Goal: Check status: Check status

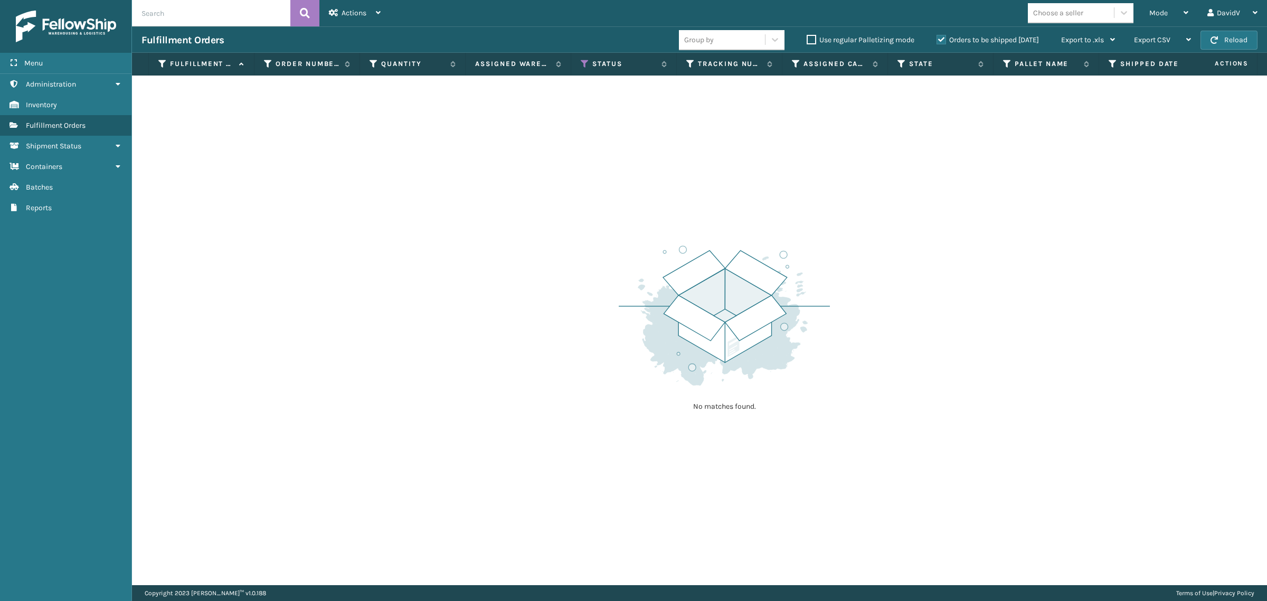
click at [938, 40] on label "Orders to be shipped [DATE]" at bounding box center [987, 39] width 102 height 9
click at [937, 40] on input "Orders to be shipped [DATE]" at bounding box center [936, 37] width 1 height 7
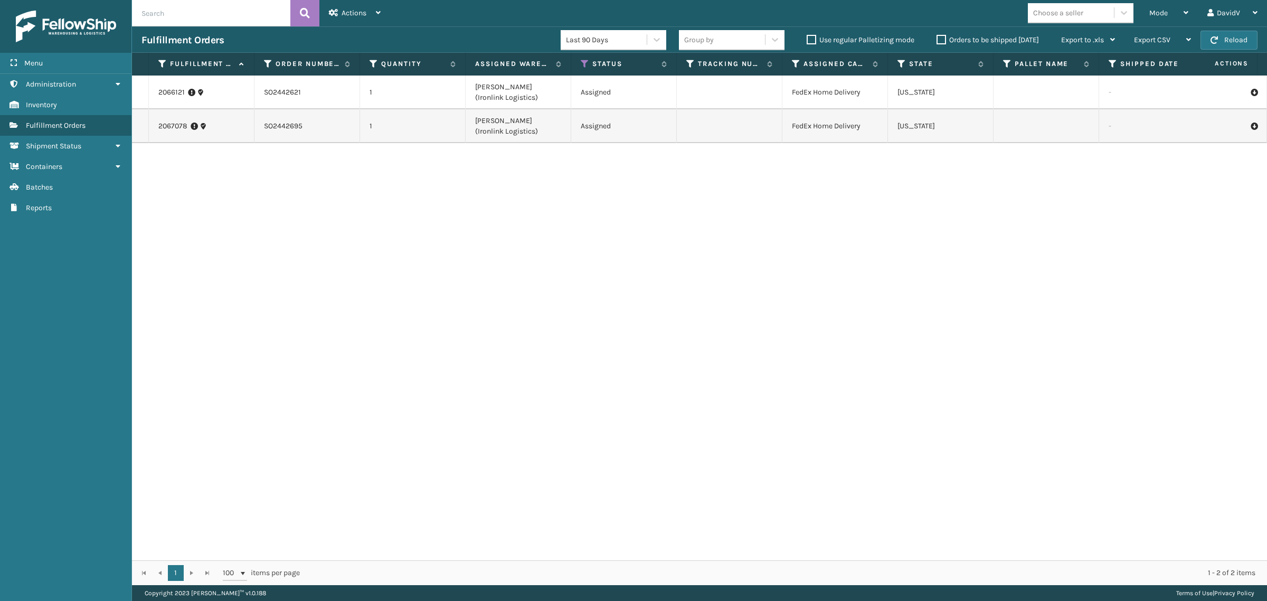
click at [938, 40] on label "Orders to be shipped today" at bounding box center [987, 39] width 102 height 9
click at [937, 40] on input "Orders to be shipped today" at bounding box center [936, 37] width 1 height 7
click at [938, 40] on label "Orders to be shipped today" at bounding box center [987, 39] width 102 height 9
click at [937, 40] on input "Orders to be shipped today" at bounding box center [936, 37] width 1 height 7
